Goal: Check status: Check status

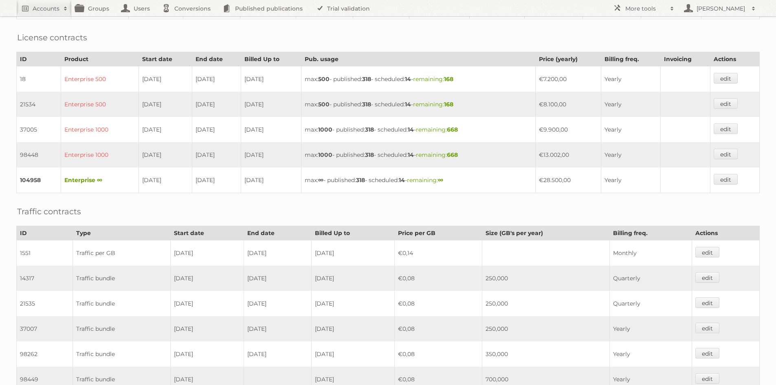
scroll to position [204, 0]
drag, startPoint x: 139, startPoint y: 178, endPoint x: 497, endPoint y: 177, distance: 357.7
click at [497, 177] on tr "104958 Enterprise ∞ [DATE] [DATE] [DATE] max: ∞ - published: 318 - scheduled: 1…" at bounding box center [388, 180] width 743 height 26
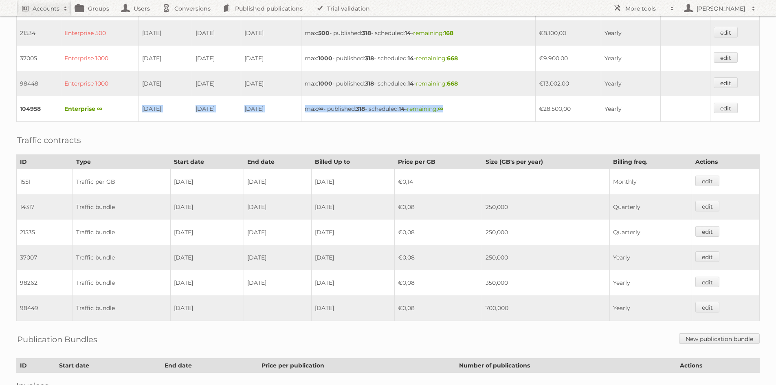
scroll to position [244, 0]
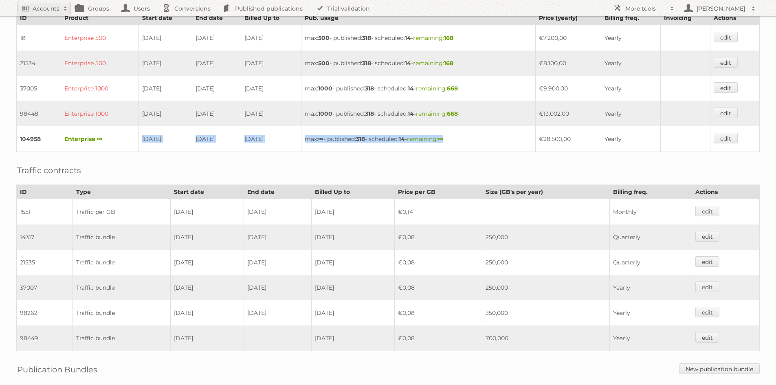
click at [524, 134] on td "max: ∞ - published: 318 - scheduled: 14 - remaining: ∞" at bounding box center [418, 139] width 234 height 26
drag, startPoint x: 554, startPoint y: 140, endPoint x: 583, endPoint y: 139, distance: 29.0
click at [583, 139] on td "€28.500,00" at bounding box center [569, 139] width 66 height 26
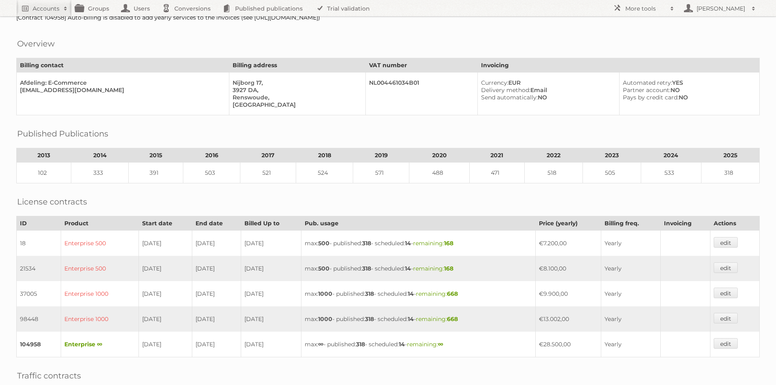
scroll to position [0, 0]
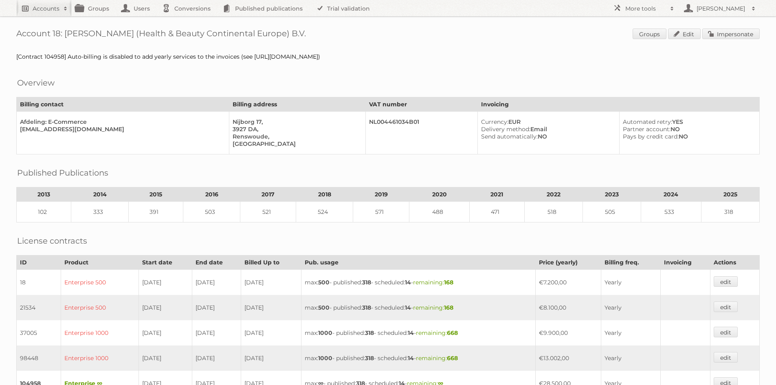
click at [41, 6] on h2 "Accounts" at bounding box center [46, 8] width 27 height 8
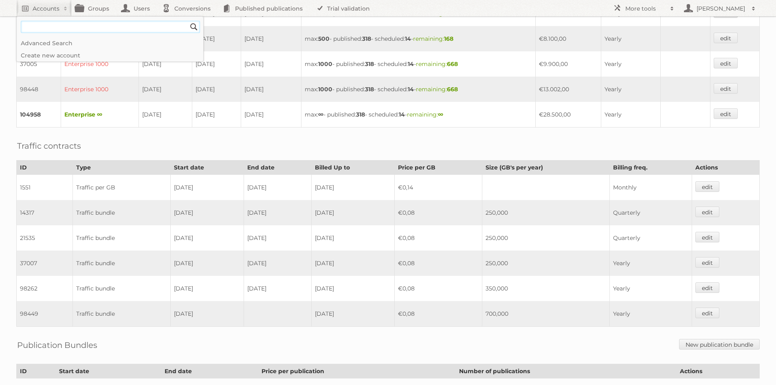
scroll to position [142, 0]
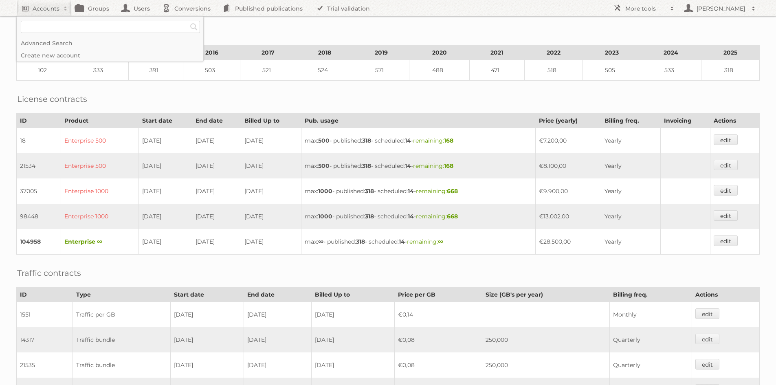
drag, startPoint x: 548, startPoint y: 240, endPoint x: 581, endPoint y: 242, distance: 32.6
click at [581, 242] on td "€28.500,00" at bounding box center [569, 242] width 66 height 26
